Goal: Task Accomplishment & Management: Manage account settings

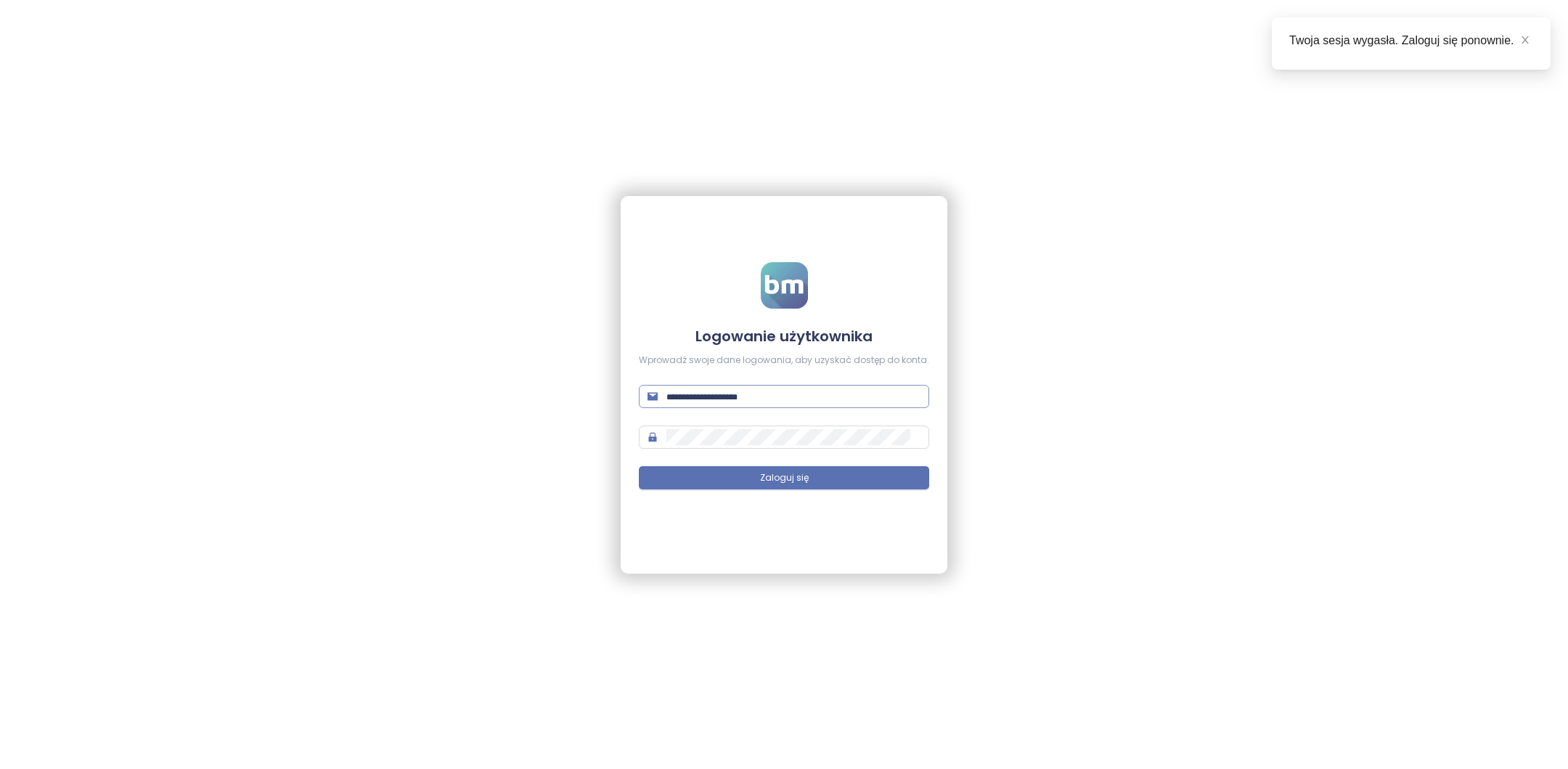
type input "**********"
click at [821, 405] on span "**********" at bounding box center [784, 397] width 290 height 24
click at [822, 394] on input "**********" at bounding box center [793, 397] width 254 height 16
